Goal: Find specific page/section: Find specific page/section

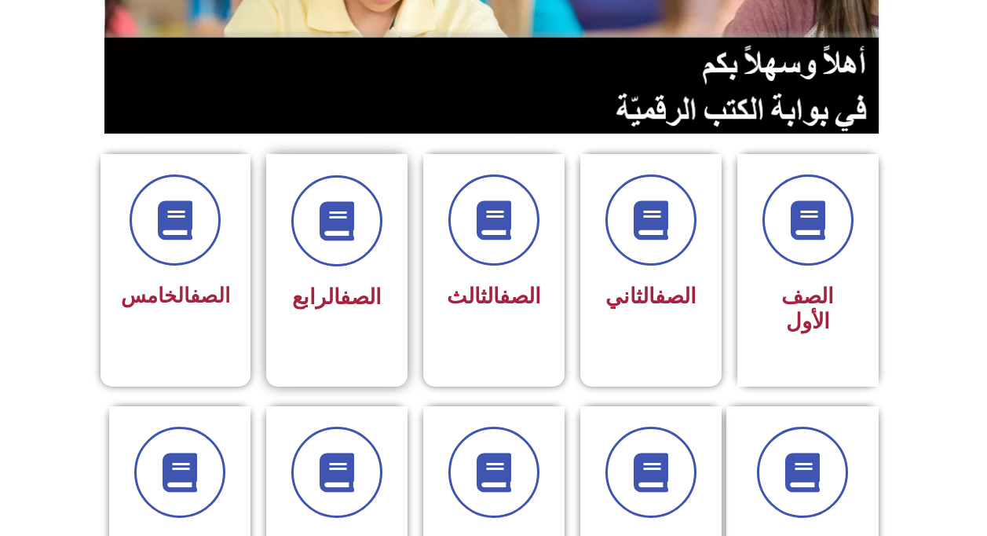
scroll to position [314, 0]
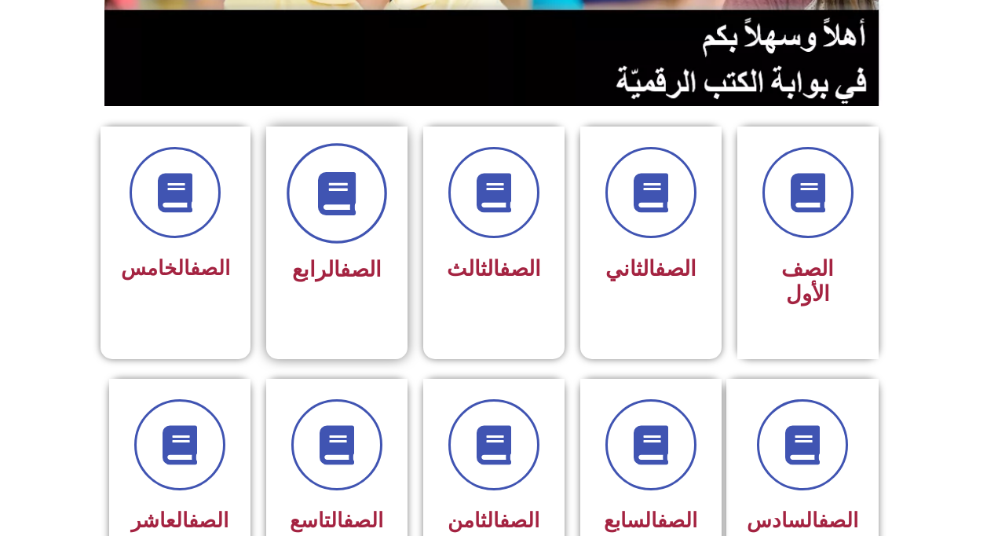
click at [319, 191] on icon at bounding box center [336, 193] width 43 height 43
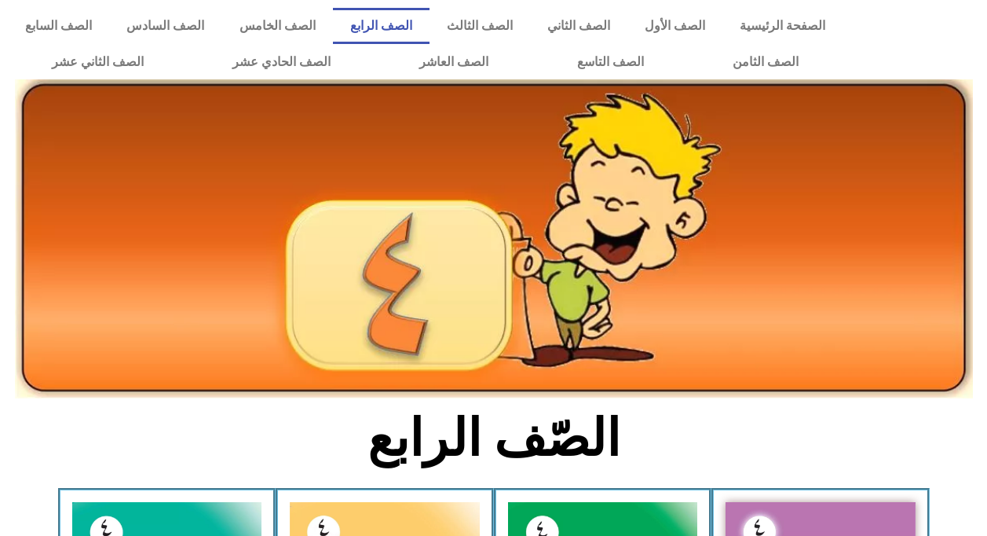
scroll to position [393, 0]
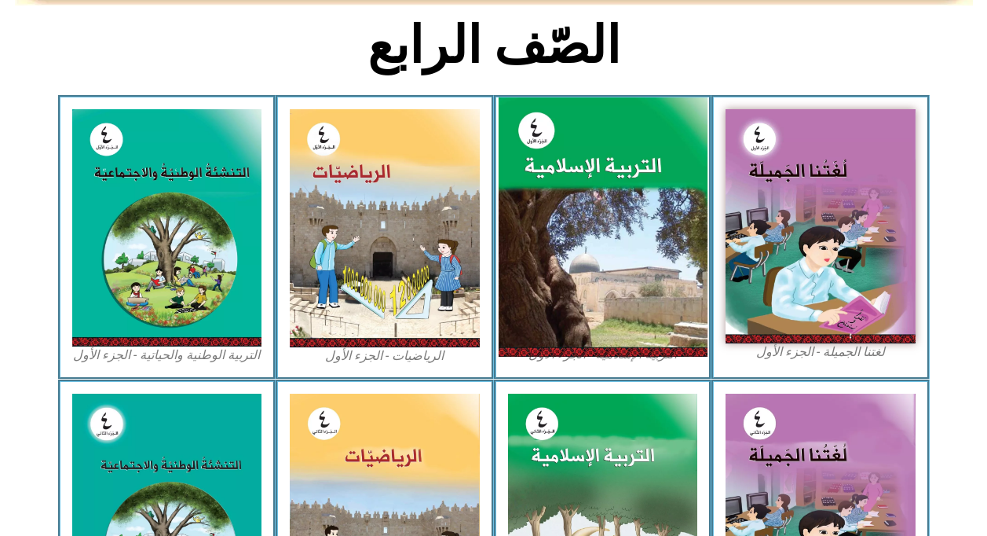
click at [636, 207] on img at bounding box center [602, 227] width 209 height 260
click at [566, 251] on img at bounding box center [602, 227] width 209 height 260
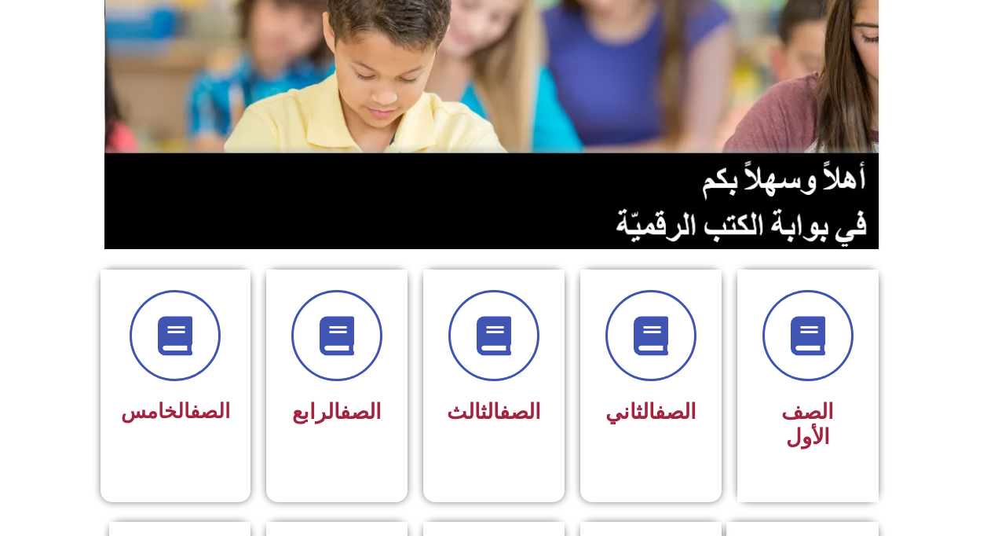
scroll to position [393, 0]
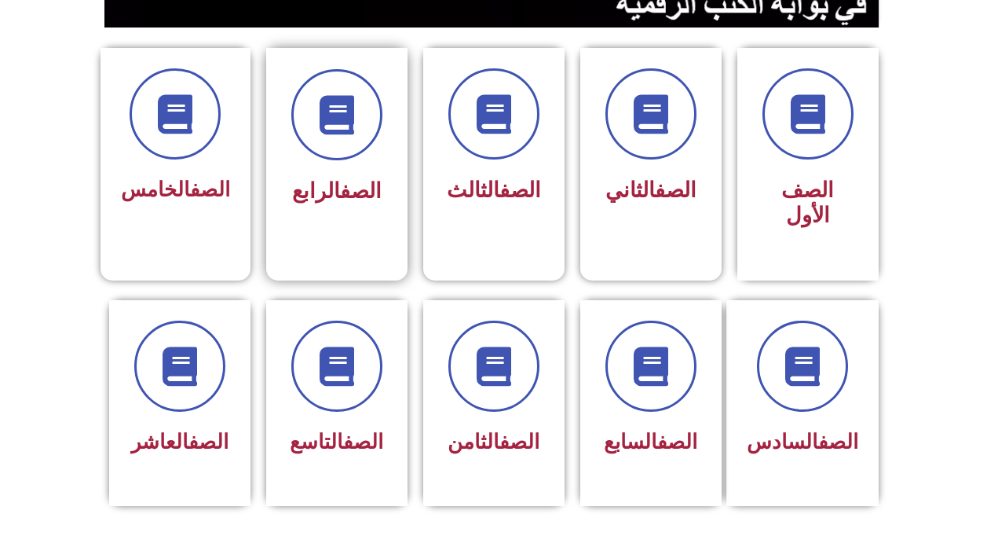
click at [291, 179] on h3 "الصف الرابع" at bounding box center [336, 190] width 99 height 25
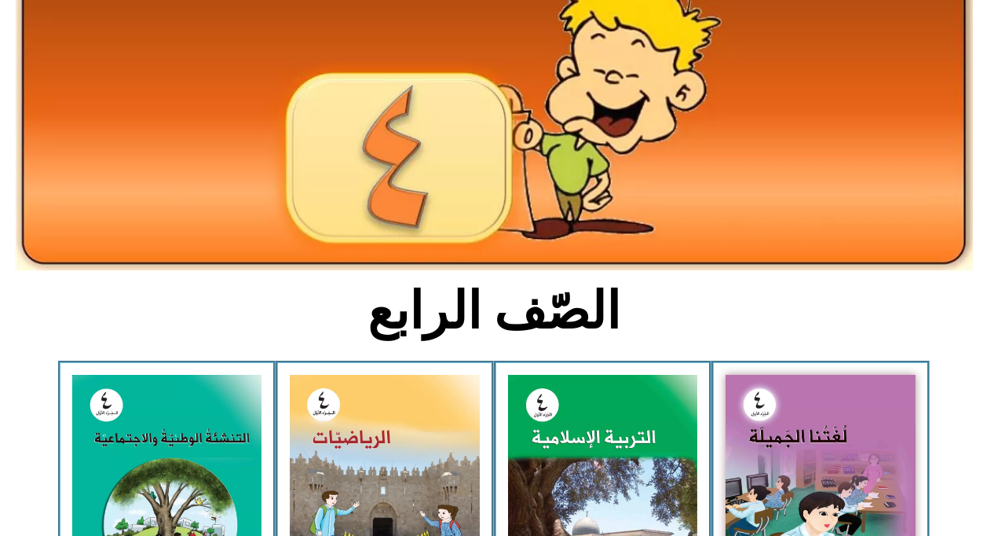
scroll to position [314, 0]
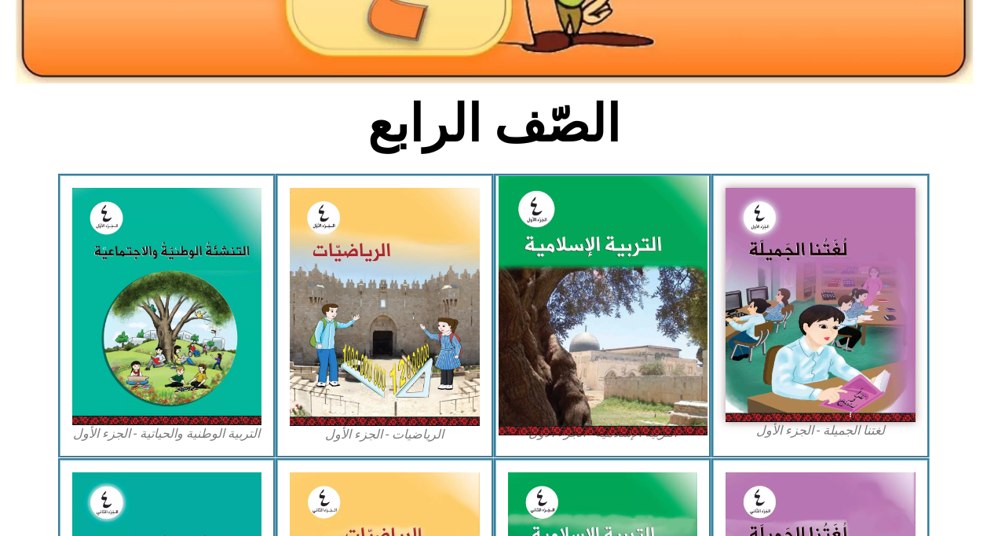
click at [594, 285] on img at bounding box center [602, 306] width 209 height 260
